Goal: Check status: Check status

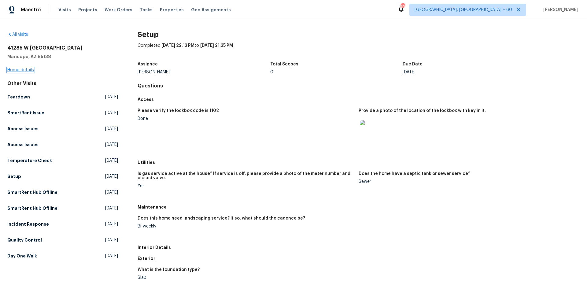
click at [21, 69] on link "Home details" at bounding box center [20, 70] width 27 height 4
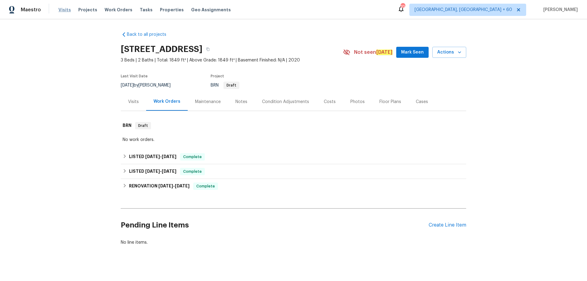
click at [63, 11] on span "Visits" at bounding box center [64, 10] width 13 height 6
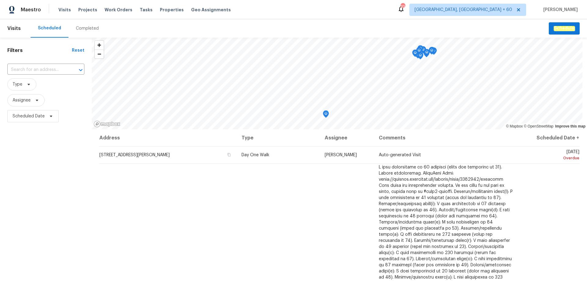
click at [84, 35] on div "Completed" at bounding box center [87, 28] width 38 height 18
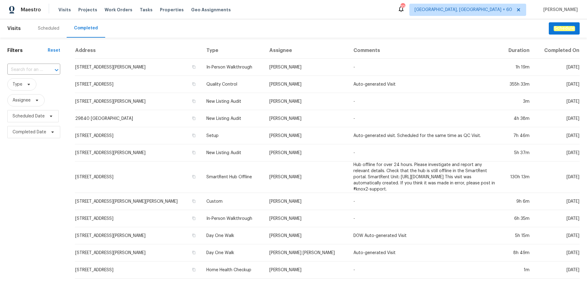
click at [36, 70] on input "text" at bounding box center [25, 69] width 36 height 9
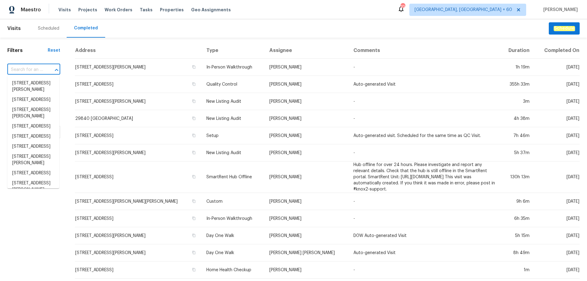
paste input "[STREET_ADDRESS][PERSON_NAME]"
type input "[STREET_ADDRESS][PERSON_NAME]"
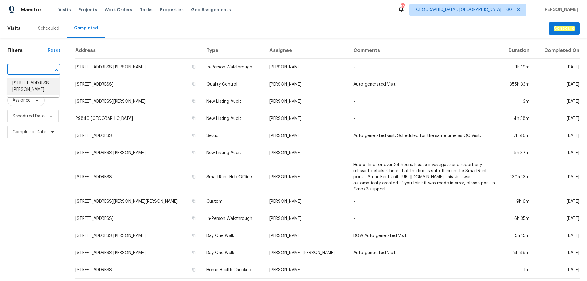
click at [33, 85] on li "[STREET_ADDRESS][PERSON_NAME]" at bounding box center [33, 86] width 52 height 17
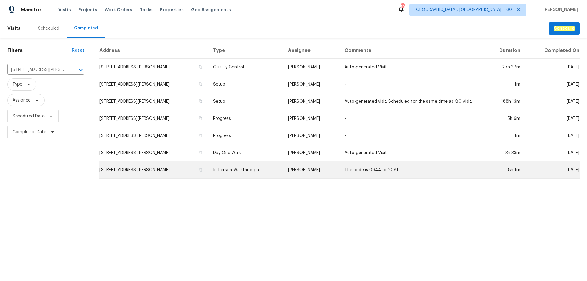
click at [245, 172] on td "In-Person Walkthrough" at bounding box center [245, 169] width 75 height 17
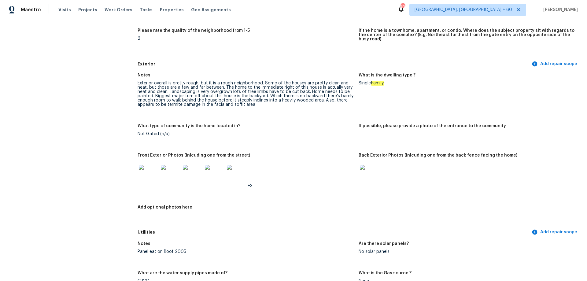
scroll to position [214, 0]
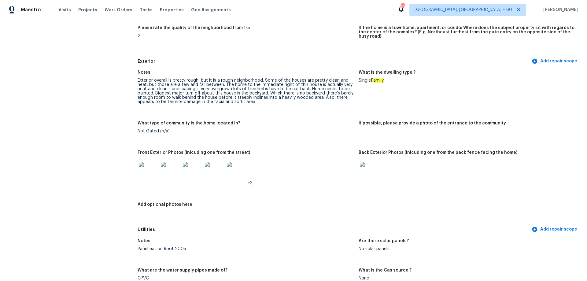
click at [147, 165] on img at bounding box center [149, 172] width 20 height 20
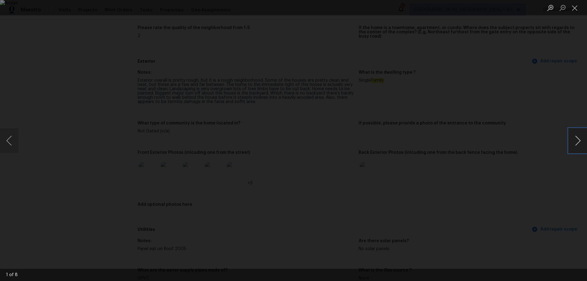
click at [582, 138] on button "Next image" at bounding box center [578, 140] width 18 height 24
click at [580, 137] on button "Next image" at bounding box center [578, 140] width 18 height 24
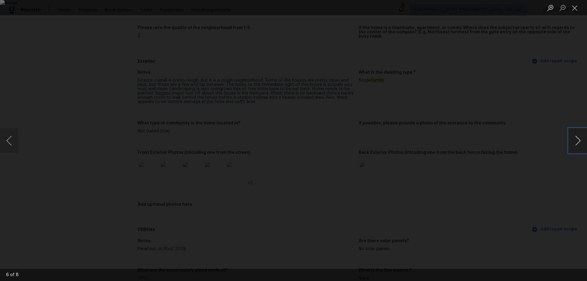
click at [580, 137] on button "Next image" at bounding box center [578, 140] width 18 height 24
click at [575, 11] on button "Close lightbox" at bounding box center [575, 7] width 12 height 11
